Goal: Task Accomplishment & Management: Manage account settings

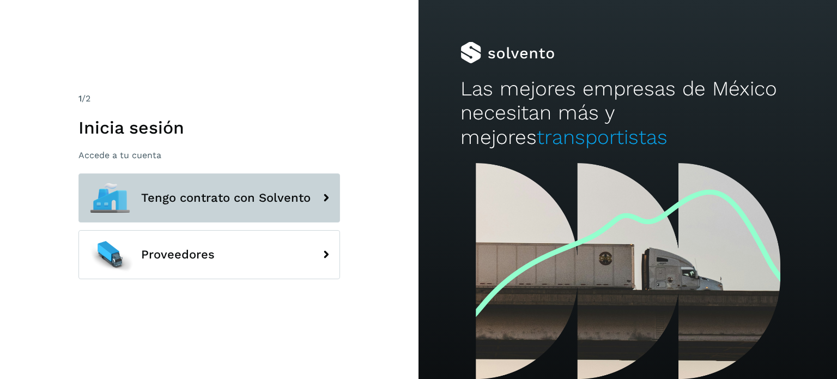
click at [207, 195] on span "Tengo contrato con Solvento" at bounding box center [226, 197] width 170 height 13
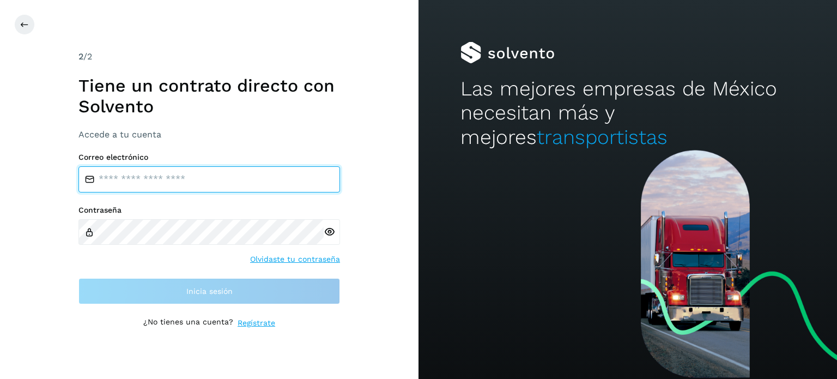
type input "**********"
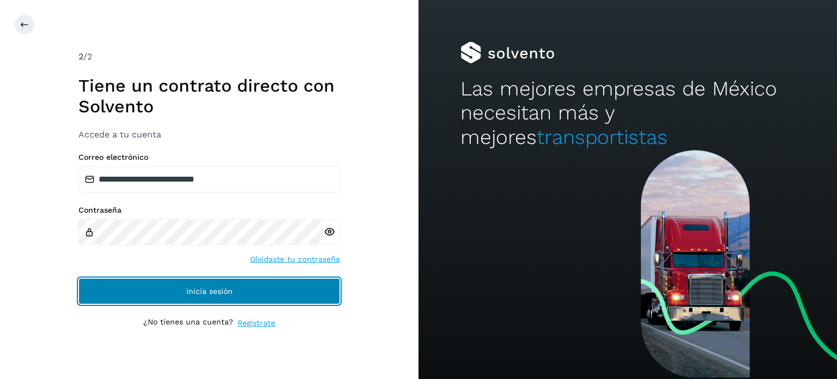
click at [207, 285] on button "Inicia sesión" at bounding box center [210, 291] width 262 height 26
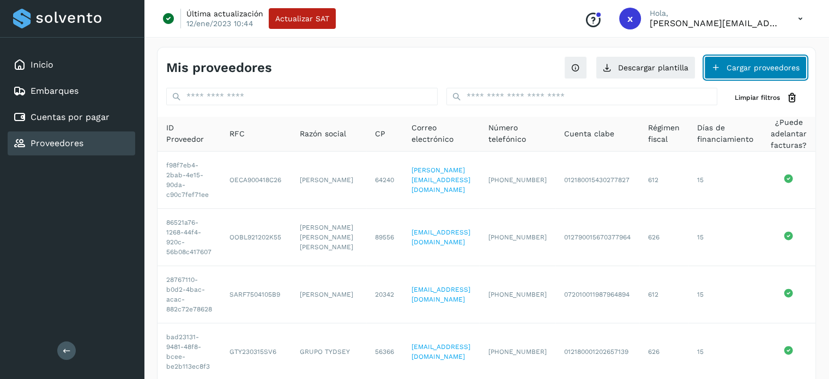
click at [740, 65] on button "Cargar proveedores" at bounding box center [755, 67] width 102 height 23
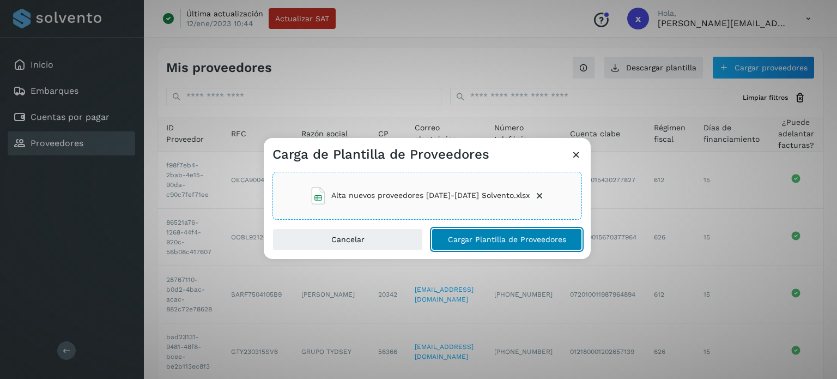
click at [479, 239] on span "Cargar Plantilla de Proveedores" at bounding box center [507, 240] width 118 height 8
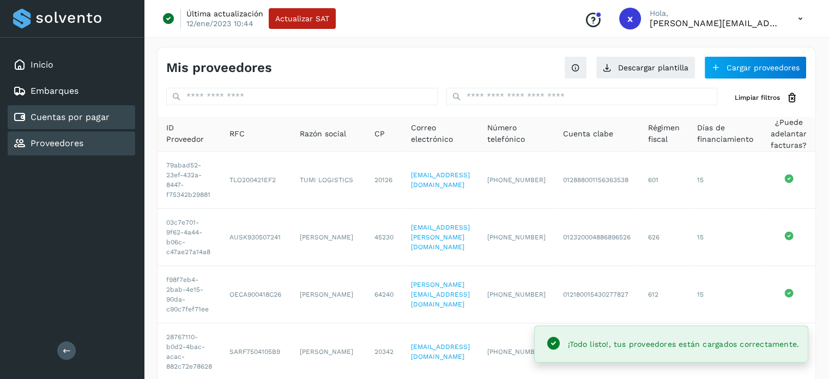
click at [65, 113] on link "Cuentas por pagar" at bounding box center [70, 117] width 79 height 10
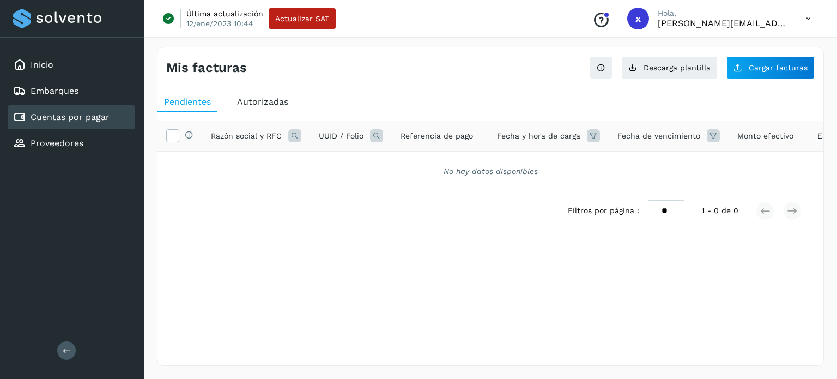
scroll to position [0, 140]
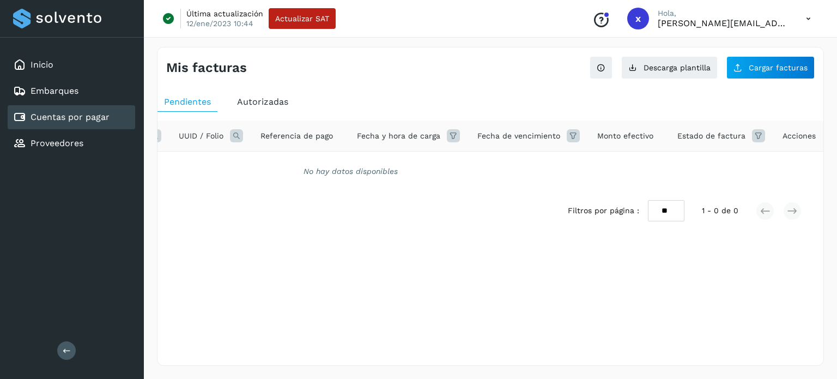
click at [753, 136] on icon at bounding box center [758, 135] width 13 height 13
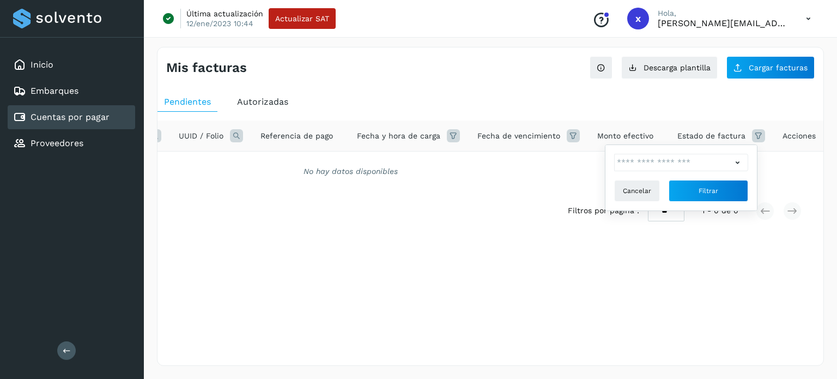
click at [738, 162] on icon at bounding box center [737, 162] width 11 height 11
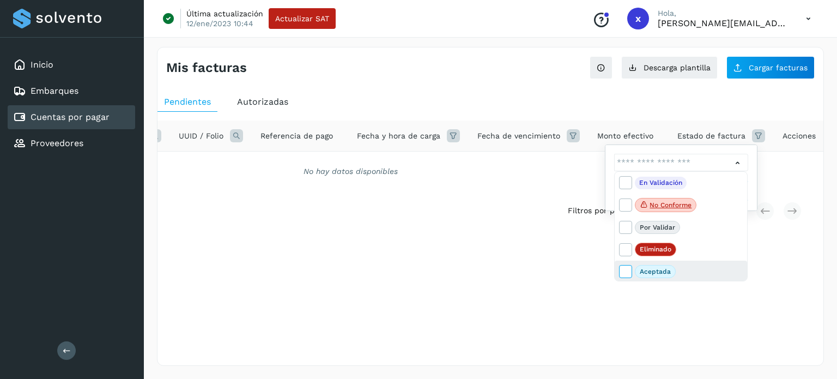
click at [627, 271] on icon at bounding box center [625, 270] width 11 height 11
type input "**********"
click at [632, 311] on div at bounding box center [418, 189] width 837 height 379
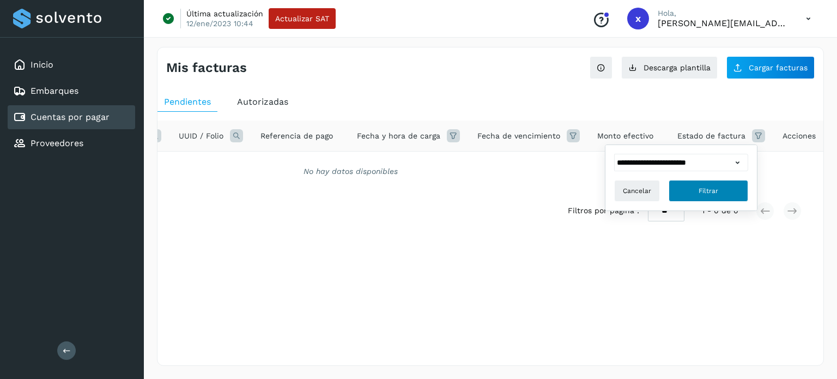
click at [708, 192] on span "Filtrar" at bounding box center [709, 191] width 20 height 10
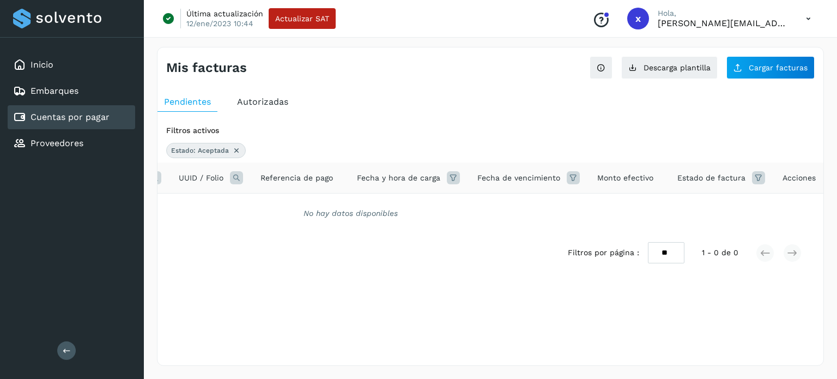
click at [752, 178] on icon at bounding box center [758, 177] width 13 height 13
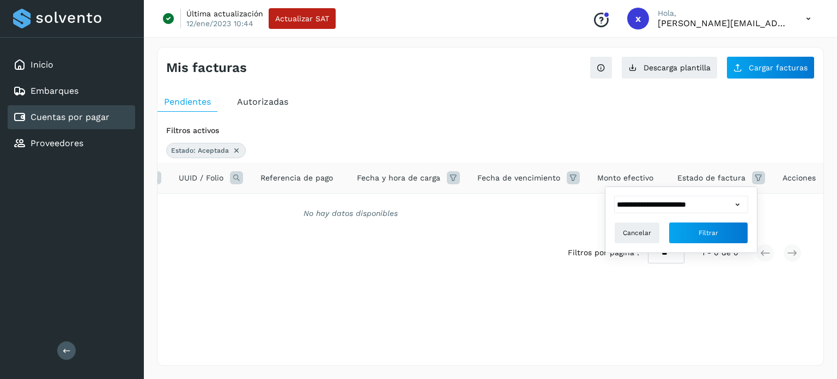
click at [739, 203] on icon at bounding box center [737, 204] width 11 height 11
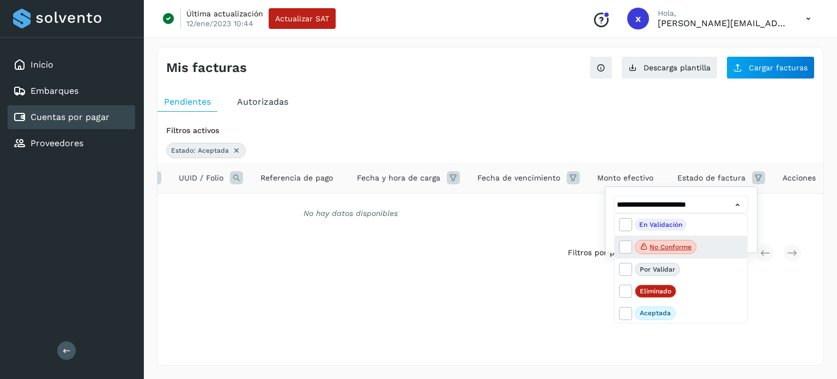
scroll to position [22, 0]
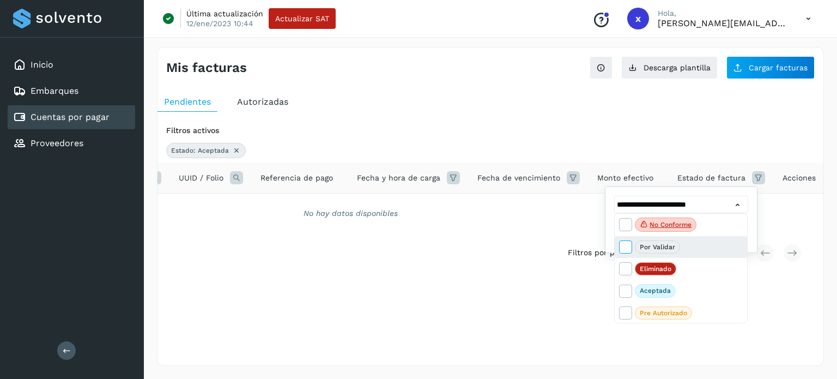
click at [625, 245] on icon at bounding box center [625, 246] width 11 height 11
click at [631, 314] on span at bounding box center [627, 314] width 14 height 9
type input "**********"
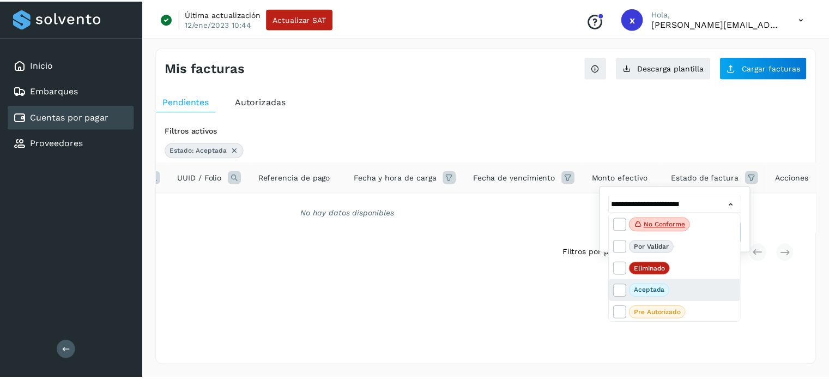
scroll to position [0, 0]
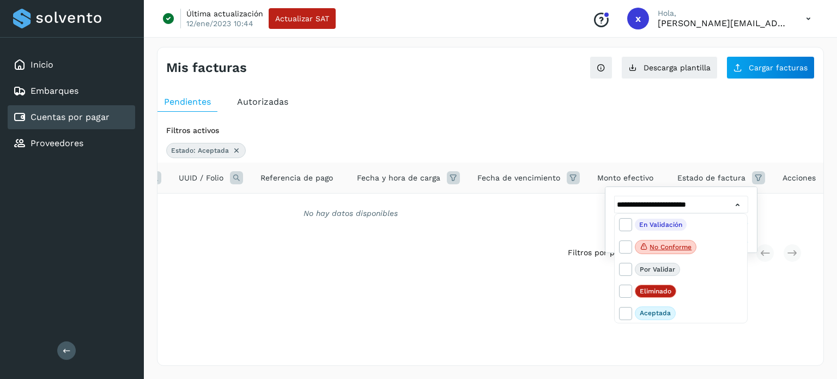
click at [784, 307] on div at bounding box center [418, 189] width 837 height 379
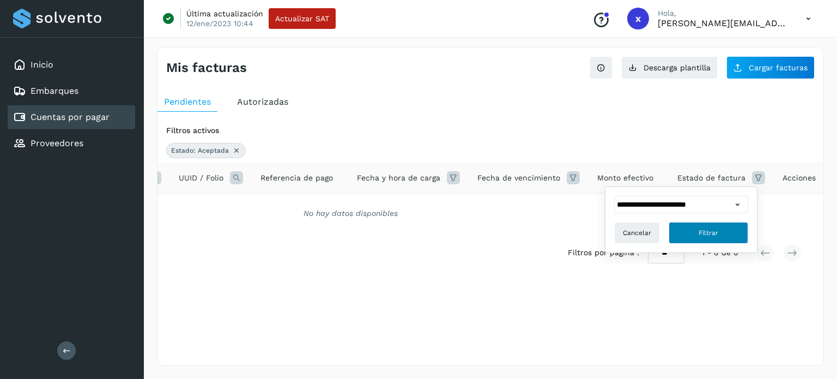
click at [701, 228] on span "Filtrar" at bounding box center [709, 233] width 20 height 10
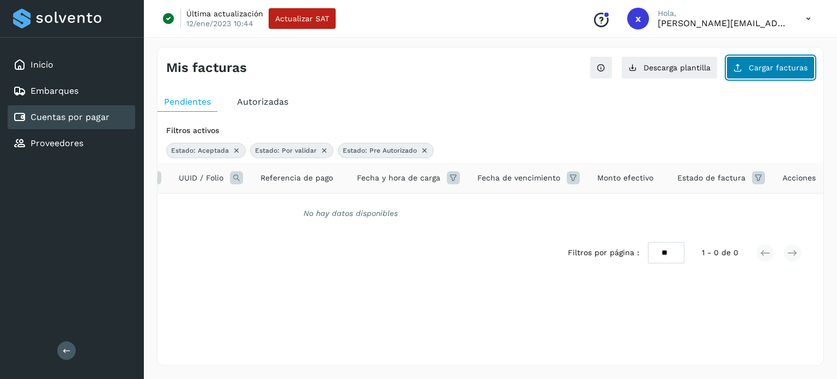
click at [765, 68] on span "Cargar facturas" at bounding box center [778, 68] width 59 height 8
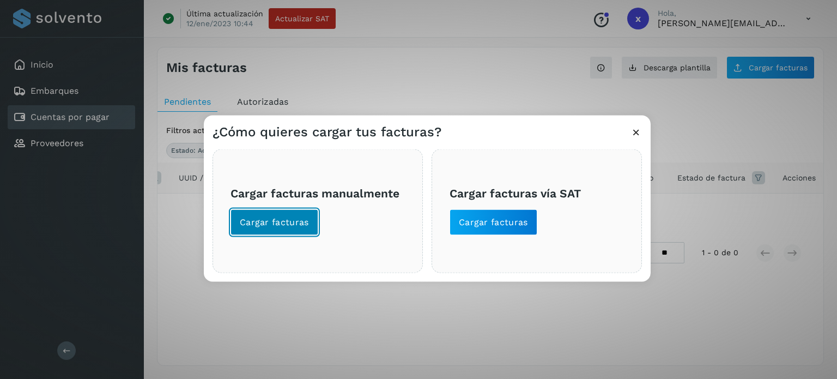
click at [254, 224] on span "Cargar facturas" at bounding box center [274, 222] width 69 height 12
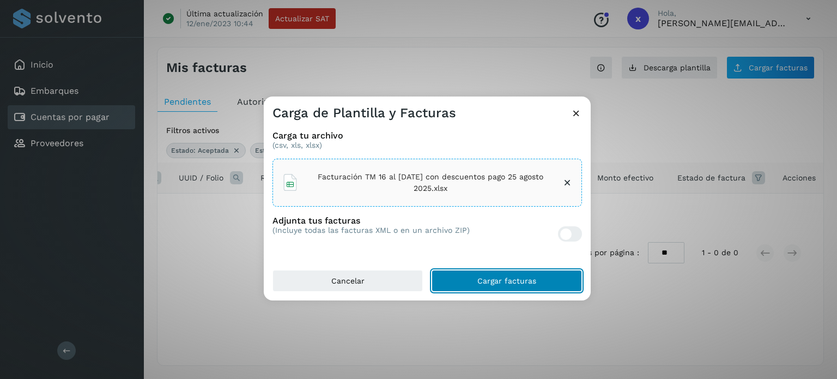
click at [504, 280] on span "Cargar facturas" at bounding box center [507, 281] width 59 height 8
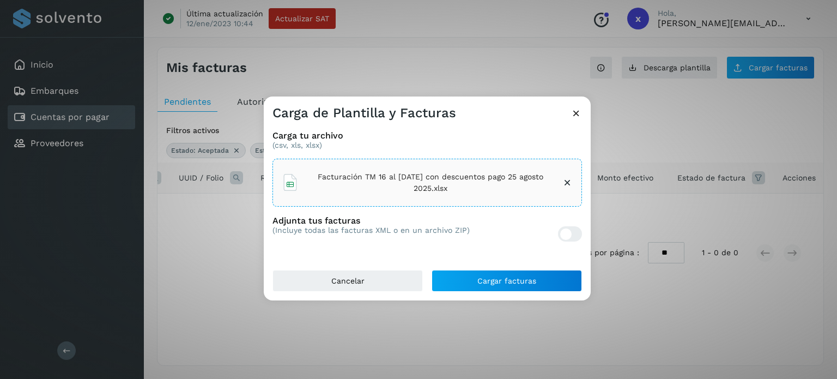
click at [568, 183] on icon at bounding box center [567, 182] width 11 height 11
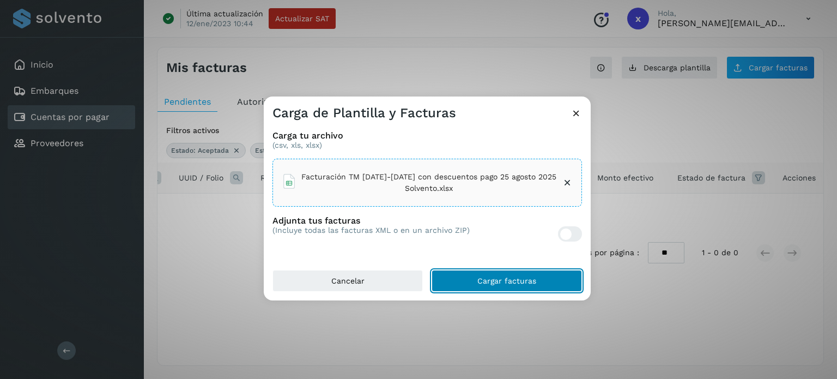
click at [525, 273] on button "Cargar facturas" at bounding box center [507, 281] width 150 height 22
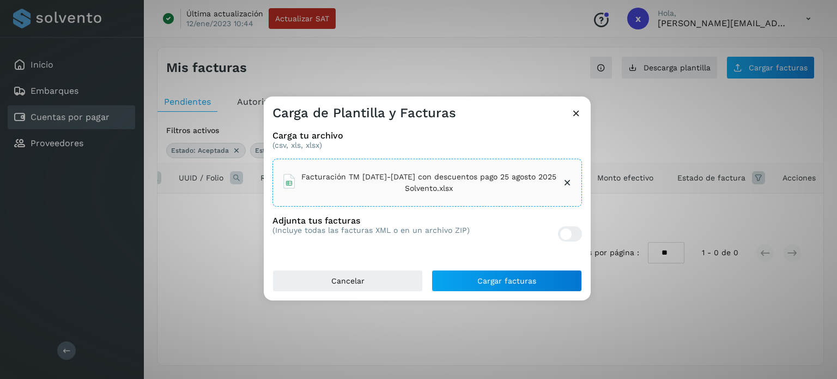
click at [566, 176] on li "Facturación TM [DATE]-[DATE] con descuentos pago 25 agosto 2025 Solvento.xlsx" at bounding box center [427, 182] width 291 height 29
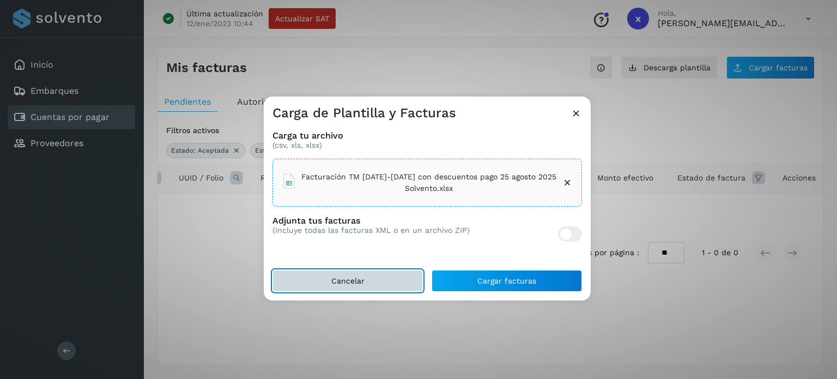
click at [335, 278] on span "Cancelar" at bounding box center [347, 281] width 33 height 8
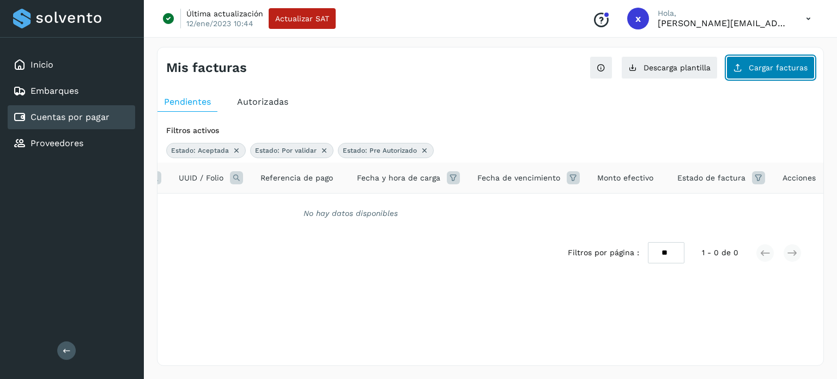
click at [763, 75] on button "Cargar facturas" at bounding box center [771, 67] width 88 height 23
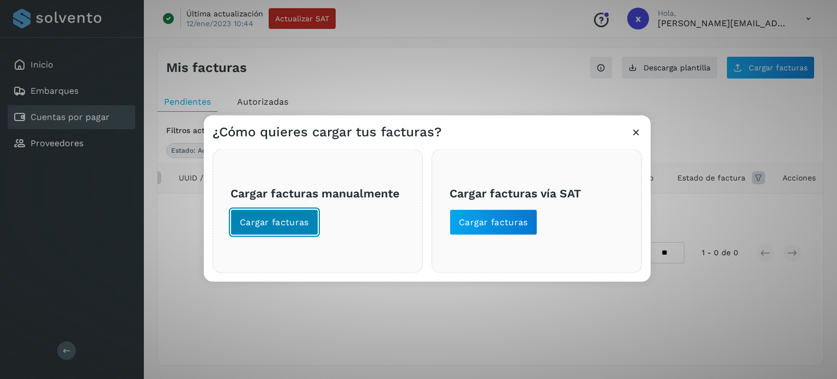
click at [294, 222] on span "Cargar facturas" at bounding box center [274, 222] width 69 height 12
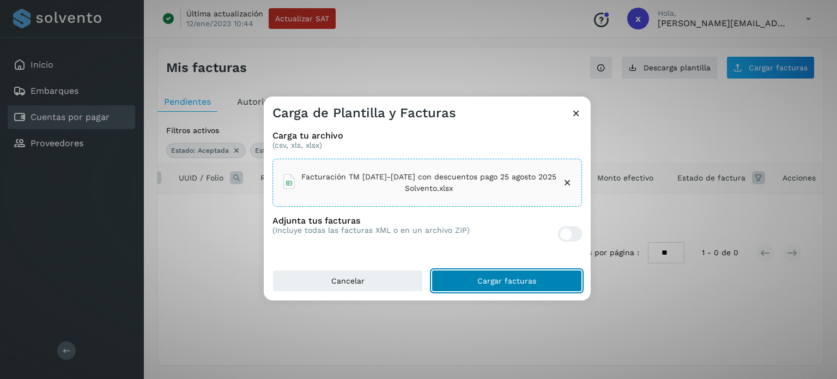
click at [494, 284] on span "Cargar facturas" at bounding box center [507, 281] width 59 height 8
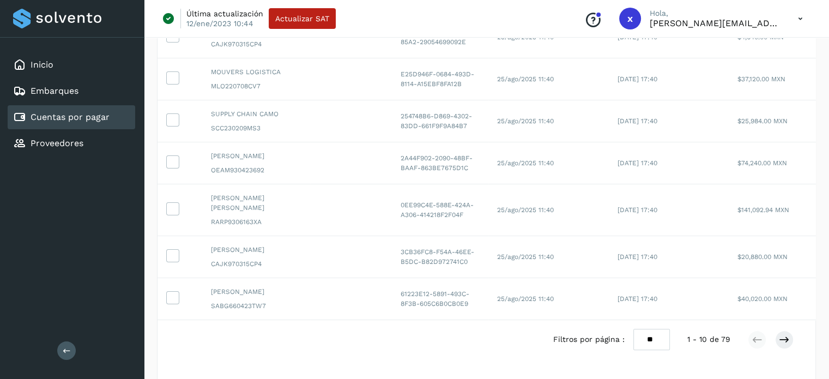
scroll to position [362, 0]
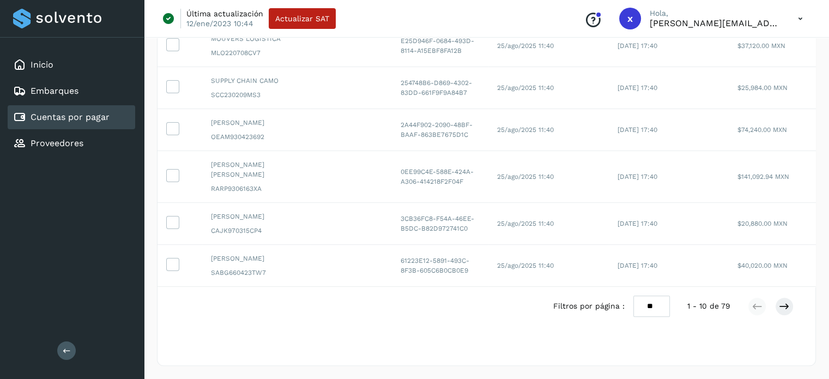
click at [664, 306] on select "** ** **" at bounding box center [651, 305] width 37 height 21
select select "**"
click at [633, 295] on select "** ** **" at bounding box center [651, 305] width 37 height 21
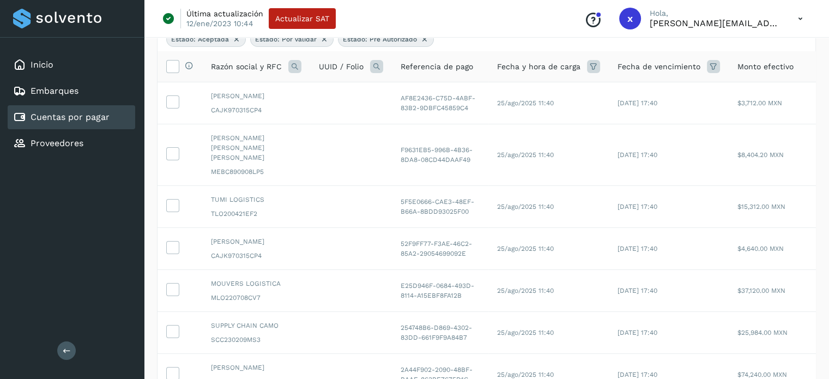
scroll to position [0, 0]
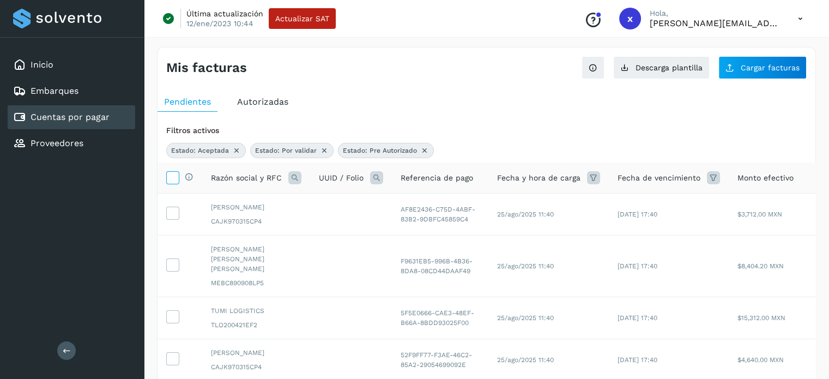
click at [173, 183] on span at bounding box center [172, 179] width 11 height 9
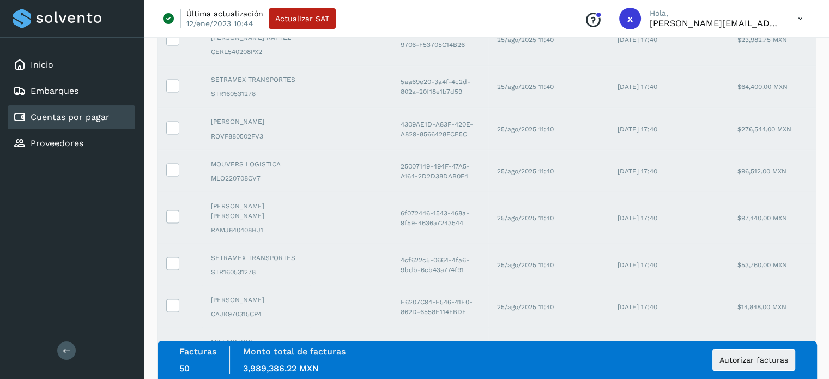
scroll to position [2184, 0]
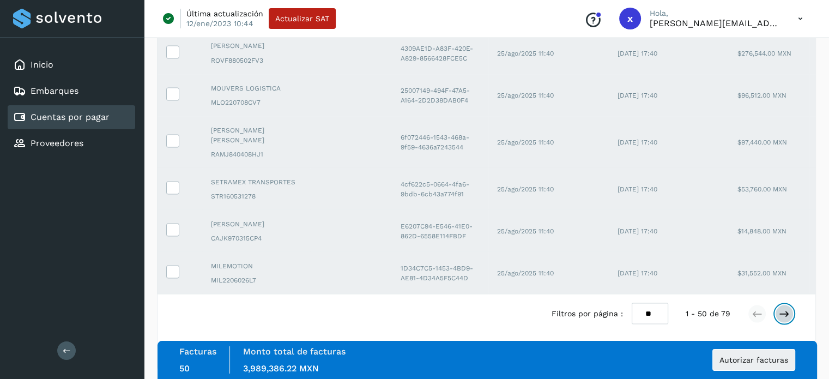
click at [784, 313] on button at bounding box center [784, 314] width 19 height 19
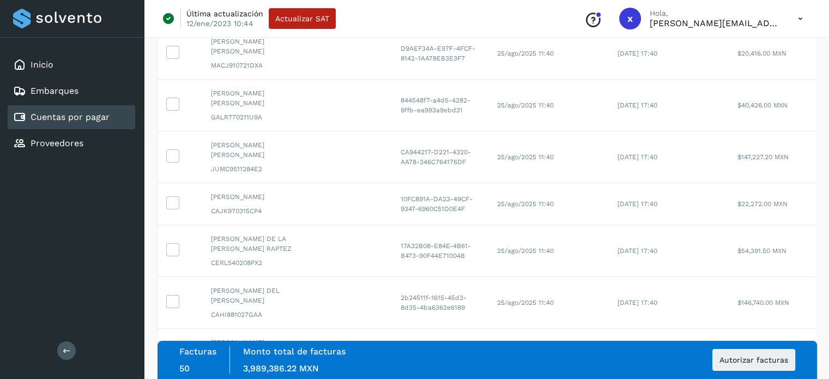
scroll to position [0, 0]
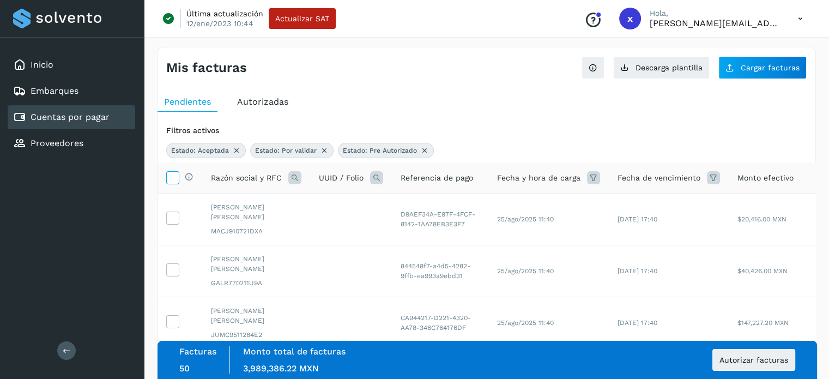
click at [172, 176] on icon at bounding box center [172, 176] width 11 height 11
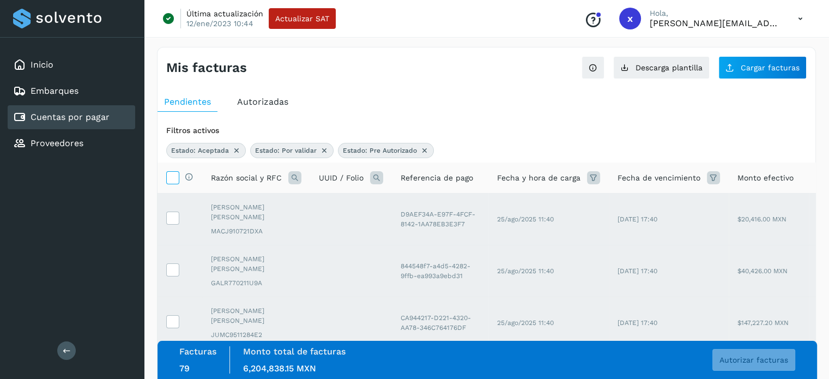
click at [173, 179] on icon at bounding box center [172, 176] width 11 height 11
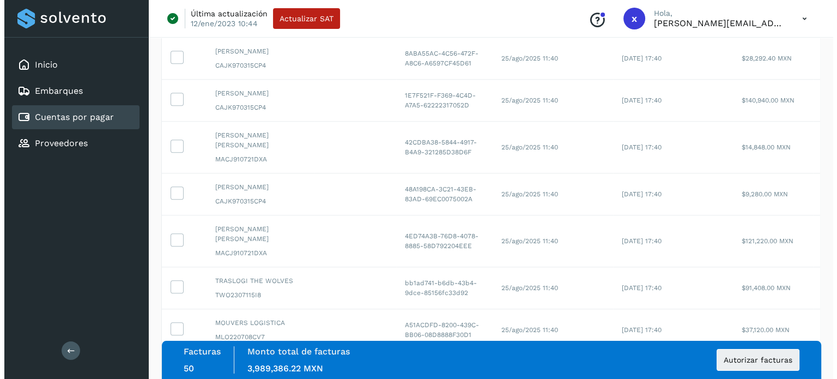
scroll to position [1256, 0]
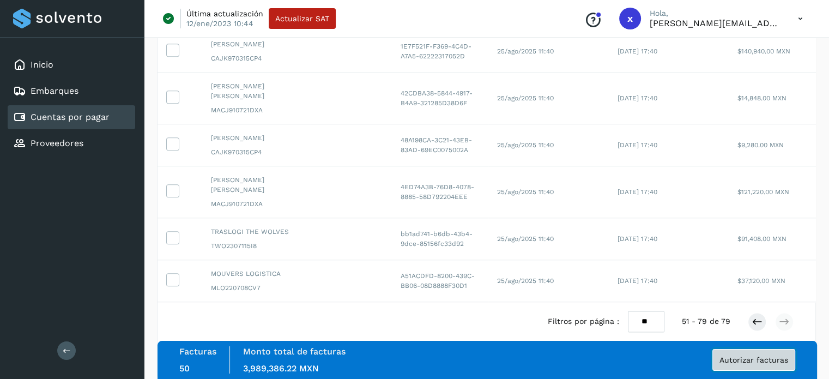
click at [763, 360] on span "Autorizar facturas" at bounding box center [754, 360] width 69 height 8
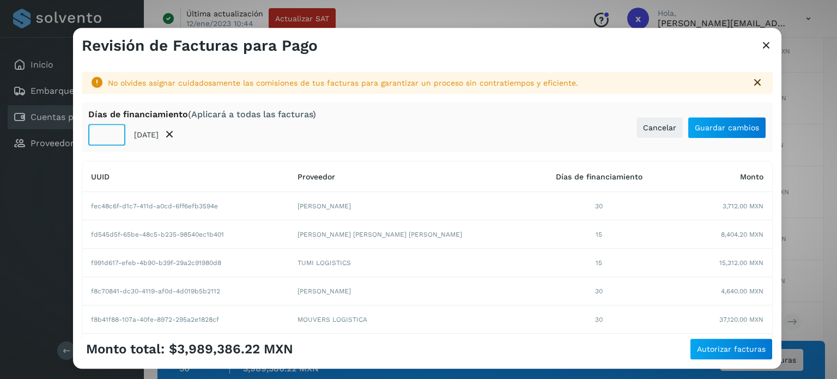
click at [105, 135] on input "**" at bounding box center [106, 135] width 37 height 22
type input "**"
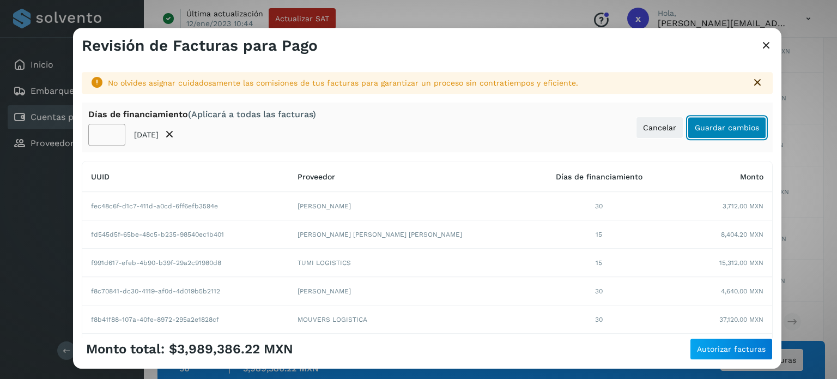
click at [701, 125] on span "Guardar cambios" at bounding box center [727, 128] width 64 height 8
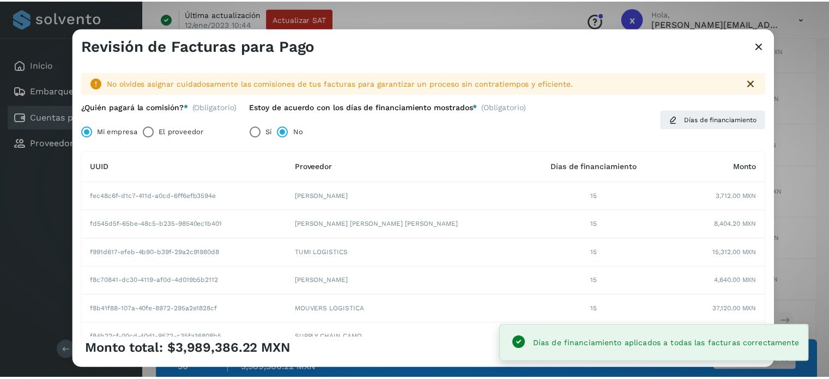
scroll to position [214, 0]
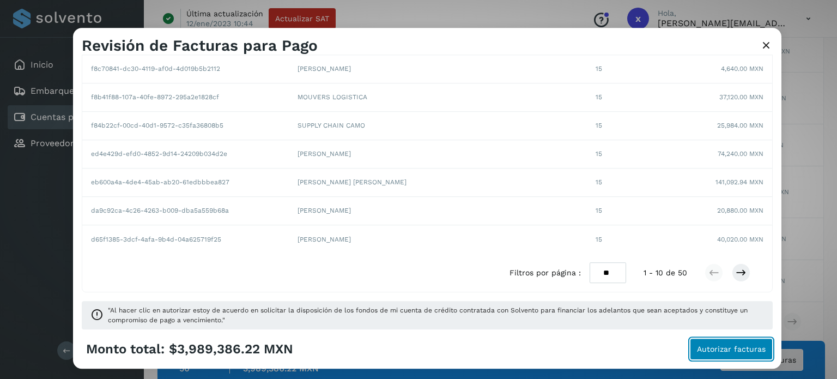
click at [716, 347] on span "Autorizar facturas" at bounding box center [731, 349] width 69 height 8
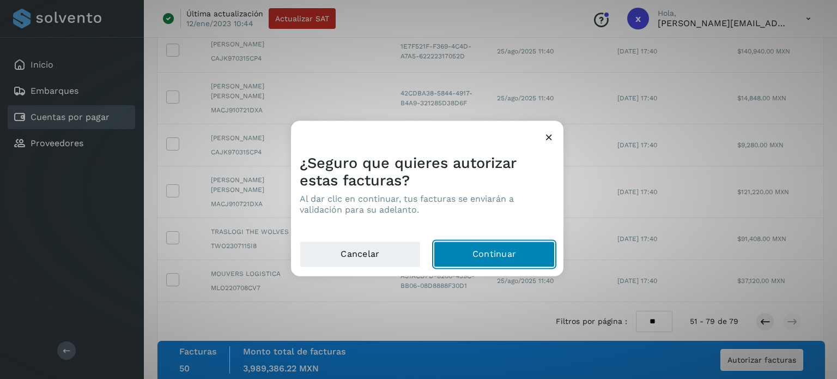
click at [479, 252] on button "Continuar" at bounding box center [494, 254] width 121 height 26
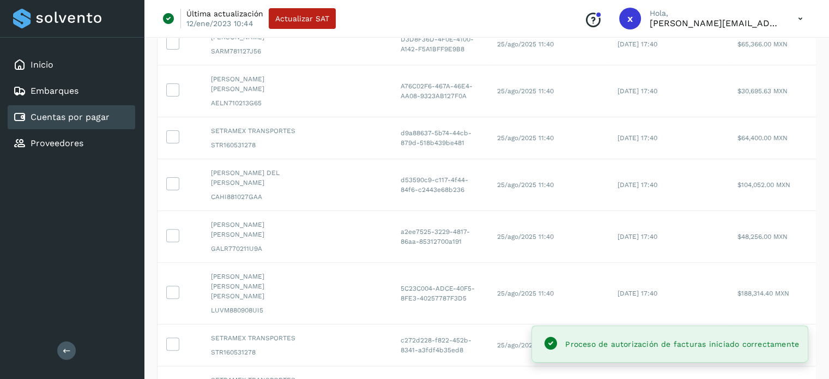
scroll to position [0, 0]
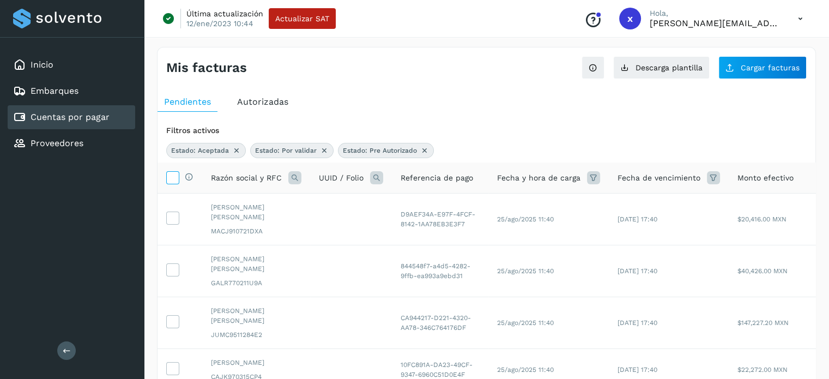
click at [169, 180] on icon at bounding box center [172, 176] width 11 height 11
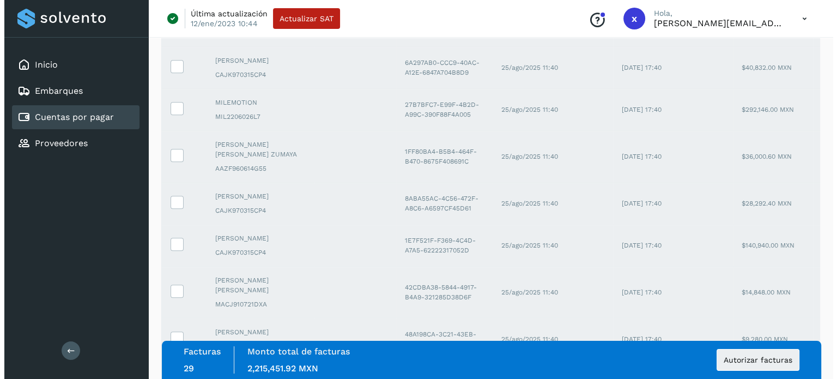
scroll to position [1256, 0]
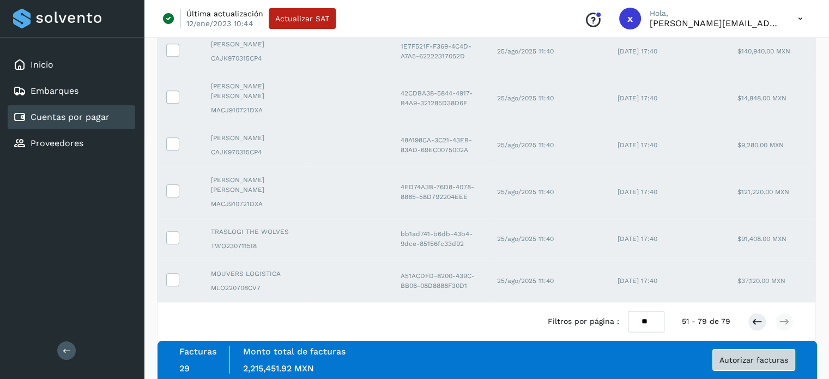
click at [740, 361] on span "Autorizar facturas" at bounding box center [754, 360] width 69 height 8
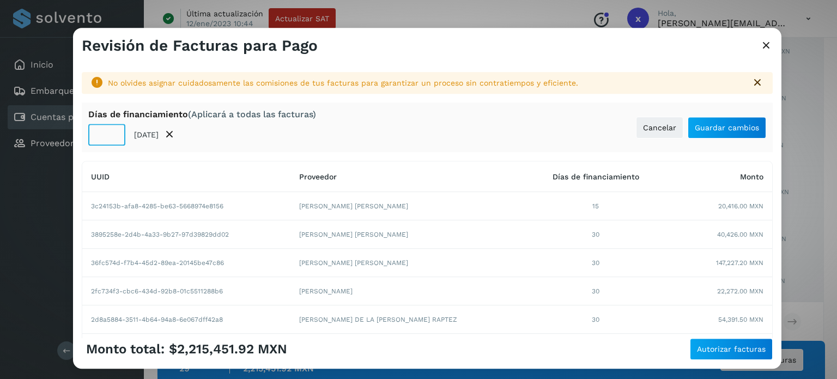
click at [106, 138] on input "**" at bounding box center [106, 135] width 37 height 22
type input "**"
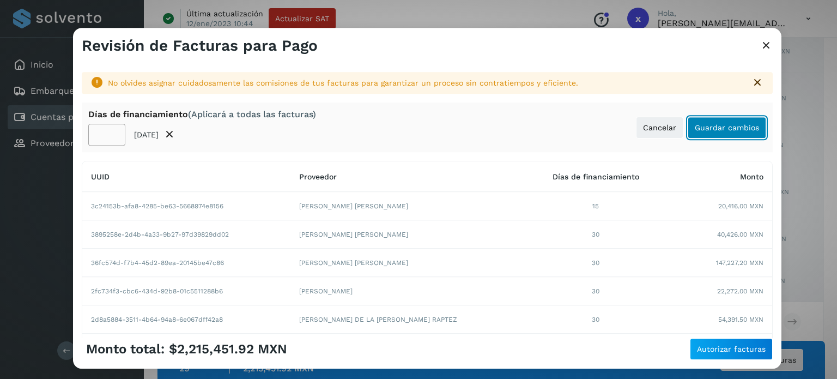
click at [708, 128] on span "Guardar cambios" at bounding box center [727, 128] width 64 height 8
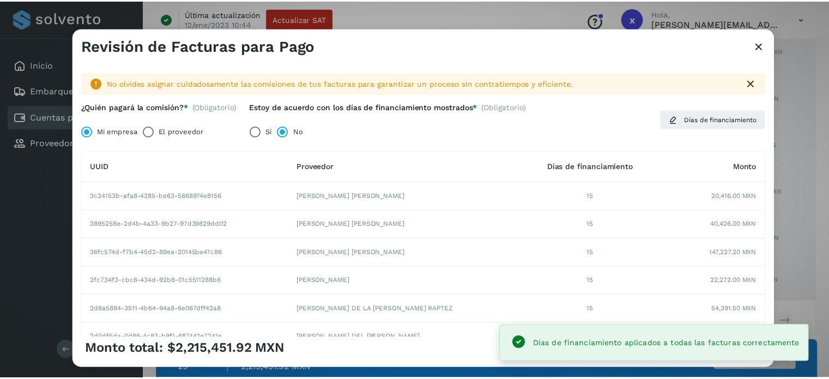
scroll to position [214, 0]
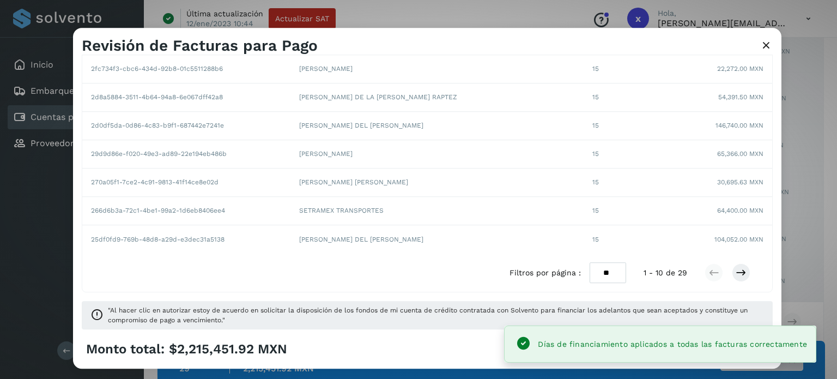
click at [483, 345] on div "Monto total: $2,215,451.92 MXN Autorizar facturas" at bounding box center [427, 349] width 691 height 22
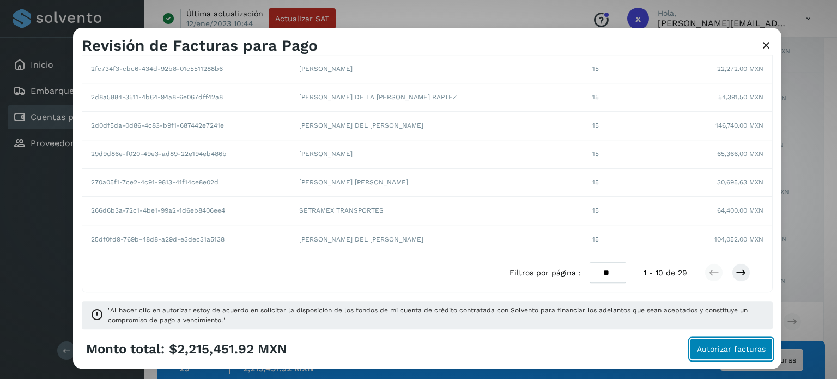
click at [735, 342] on button "Autorizar facturas" at bounding box center [731, 349] width 83 height 22
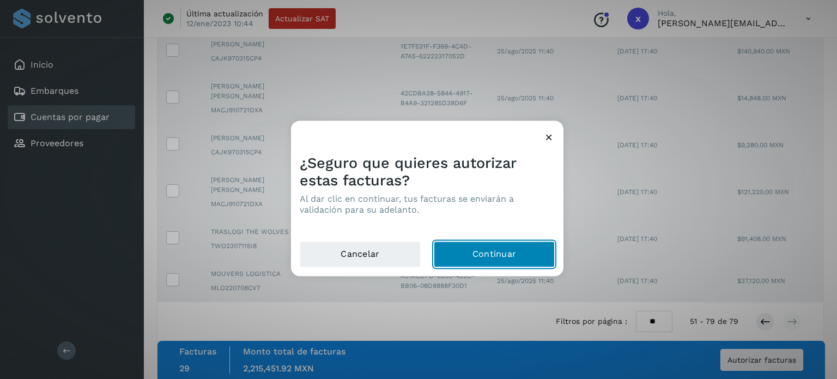
click at [482, 256] on button "Continuar" at bounding box center [494, 254] width 121 height 26
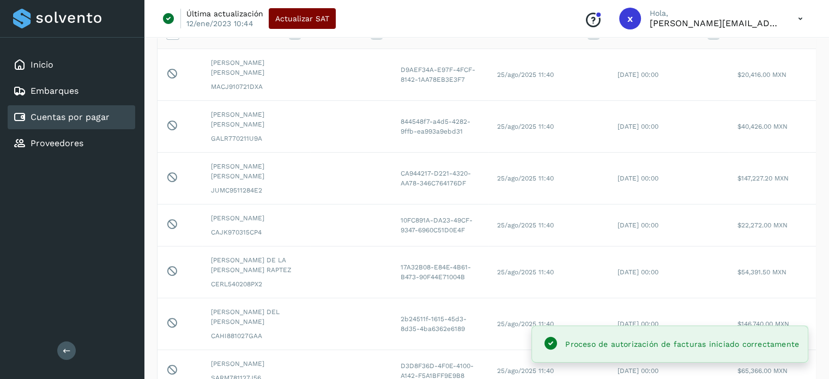
scroll to position [1256, 0]
